Goal: Entertainment & Leisure: Consume media (video, audio)

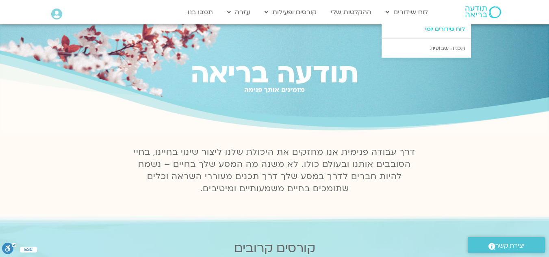
click at [416, 33] on link "לוח שידורים יומי" at bounding box center [426, 29] width 89 height 19
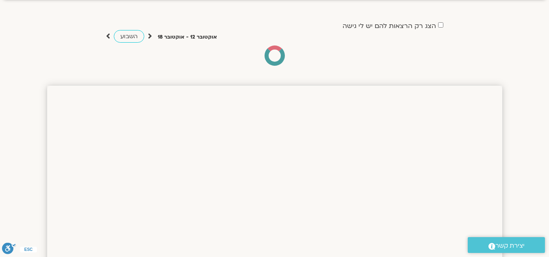
scroll to position [41, 0]
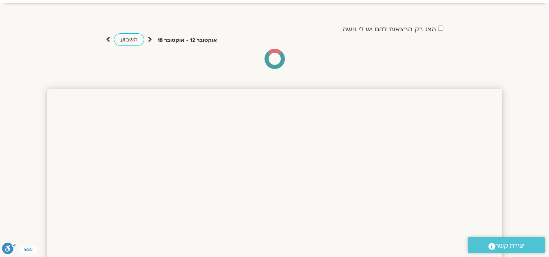
drag, startPoint x: 552, startPoint y: 31, endPoint x: 555, endPoint y: 41, distance: 10.3
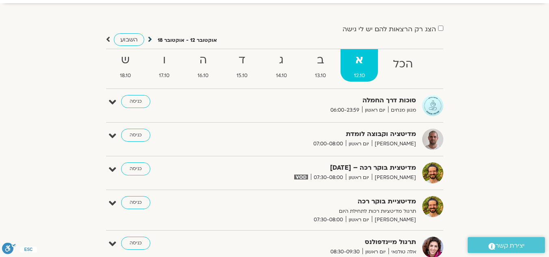
click at [148, 41] on icon at bounding box center [150, 39] width 4 height 8
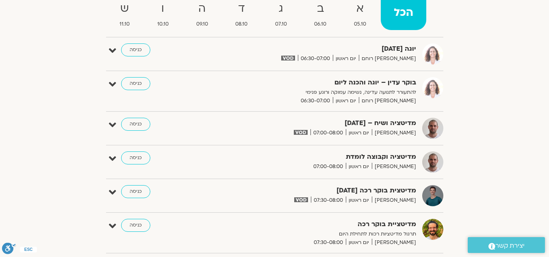
scroll to position [78, 0]
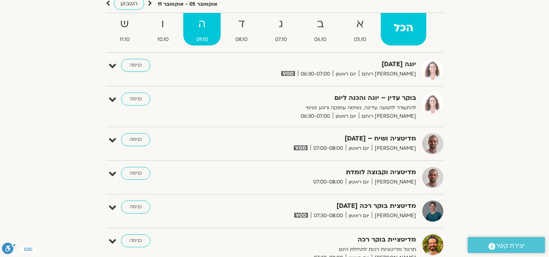
click at [203, 33] on strong "ה" at bounding box center [202, 24] width 38 height 18
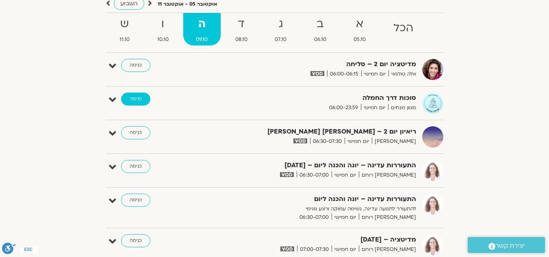
click at [141, 99] on link "כניסה" at bounding box center [135, 99] width 29 height 13
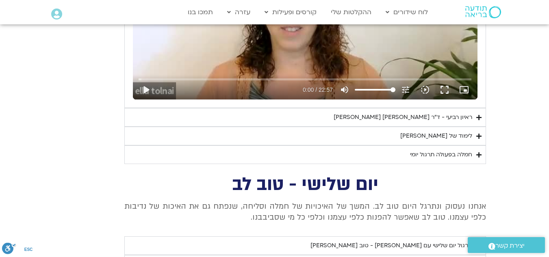
scroll to position [819, 0]
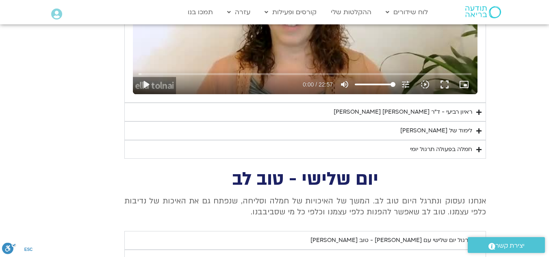
click at [394, 113] on div "ראיון רביעי - ד"ר [PERSON_NAME] [PERSON_NAME]" at bounding box center [403, 112] width 139 height 10
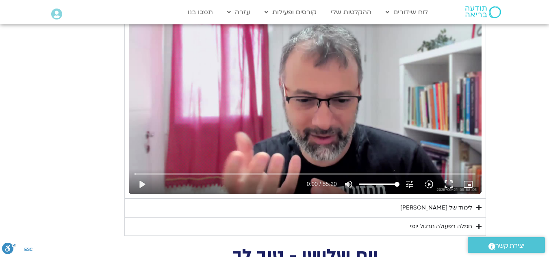
scroll to position [944, 0]
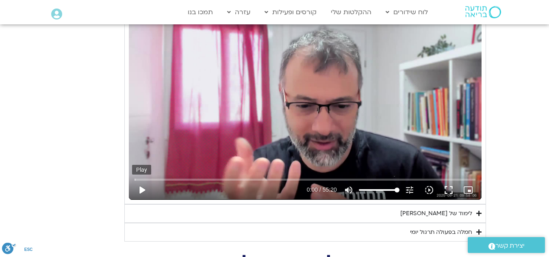
click at [143, 191] on button "play_arrow" at bounding box center [142, 191] width 20 height 20
type input "2.958852"
click at [140, 191] on button "pause" at bounding box center [142, 191] width 20 height 20
drag, startPoint x: 136, startPoint y: 180, endPoint x: 128, endPoint y: 181, distance: 8.6
click at [135, 181] on input "Seek" at bounding box center [305, 179] width 341 height 5
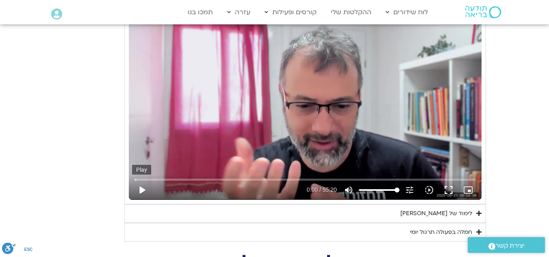
click at [141, 192] on button "play_arrow" at bounding box center [142, 191] width 20 height 20
type input "0.623598"
